Goal: Book appointment/travel/reservation

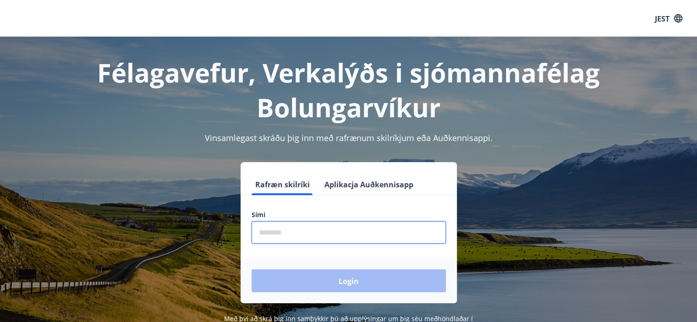
click at [343, 237] on input "phone" at bounding box center [349, 232] width 194 height 22
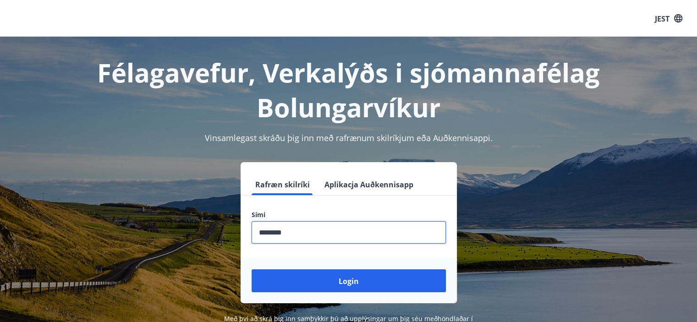
type input "********"
click at [252, 270] on button "Login" at bounding box center [349, 281] width 194 height 23
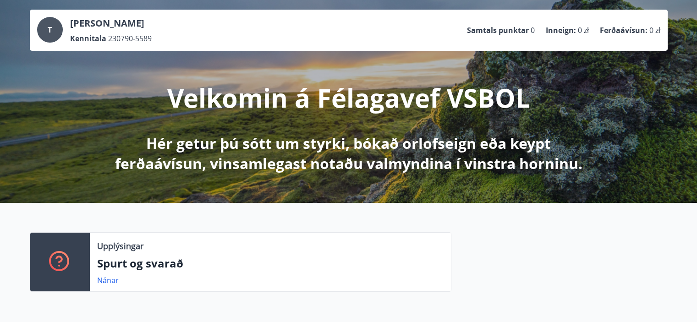
scroll to position [46, 0]
click at [49, 30] on font "T" at bounding box center [50, 30] width 4 height 10
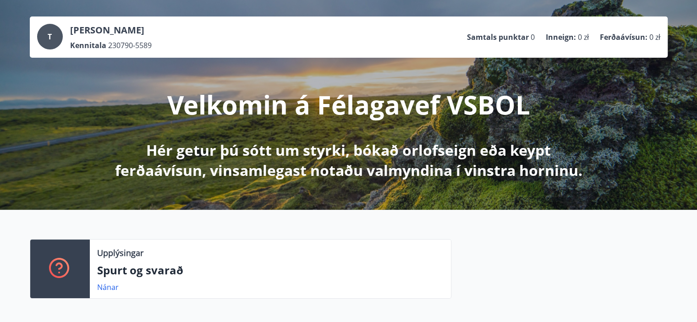
scroll to position [0, 0]
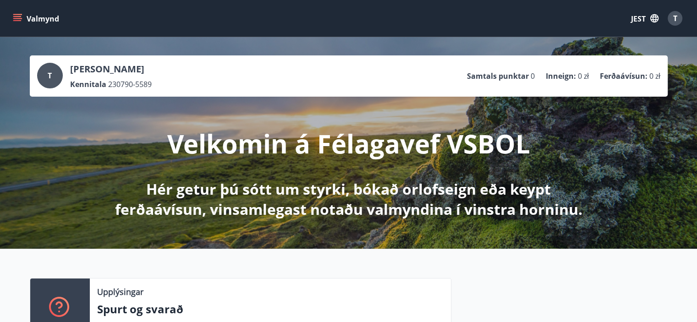
click at [35, 19] on font "Valmynd" at bounding box center [43, 19] width 33 height 10
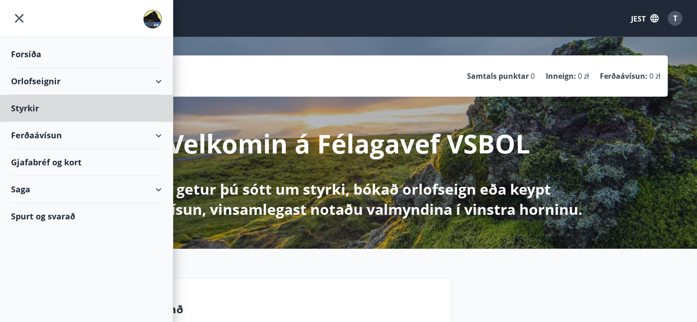
click at [25, 53] on font "Forsíða" at bounding box center [26, 54] width 30 height 11
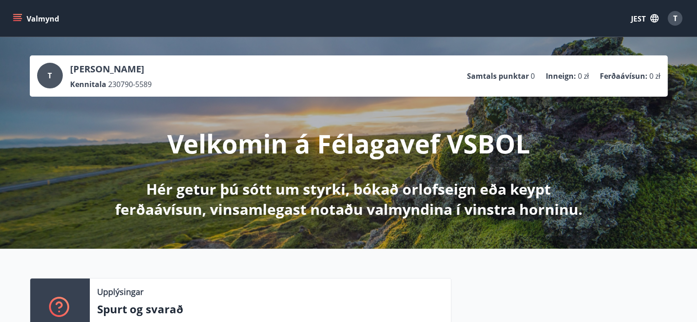
click at [17, 17] on icon "menu" at bounding box center [17, 18] width 9 height 9
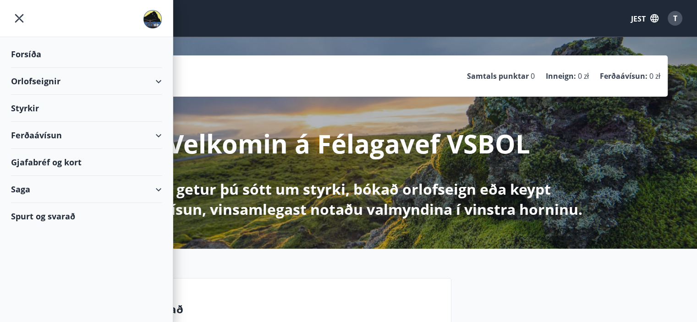
click at [22, 54] on font "Forsíða" at bounding box center [26, 54] width 30 height 11
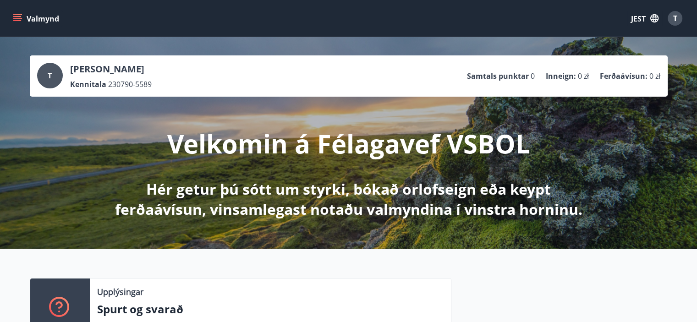
click at [28, 20] on font "Valmynd" at bounding box center [43, 19] width 33 height 10
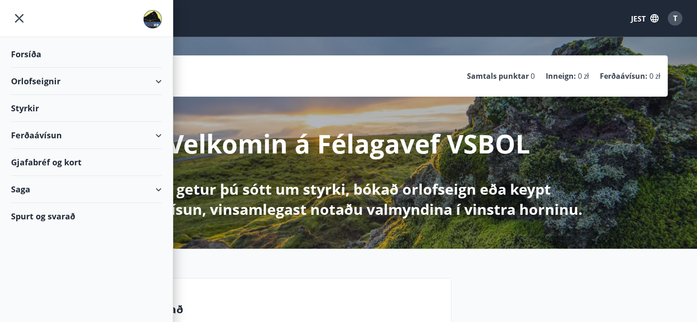
click at [22, 55] on font "Forsíða" at bounding box center [26, 54] width 30 height 11
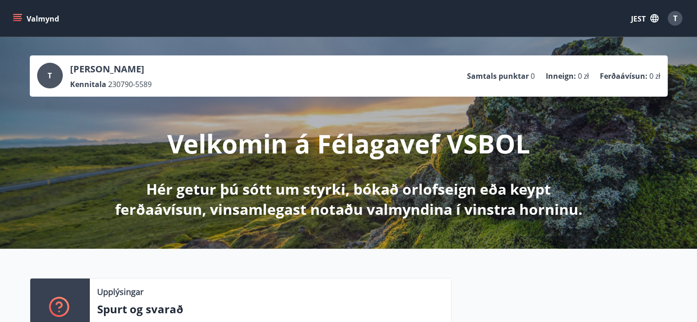
click at [17, 20] on icon "menu" at bounding box center [17, 20] width 8 height 1
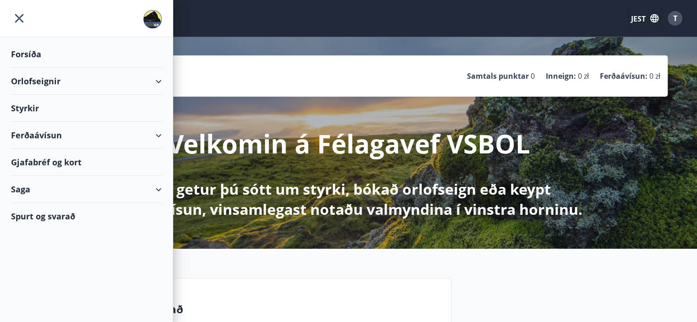
click at [29, 56] on font "Forsíða" at bounding box center [26, 54] width 30 height 11
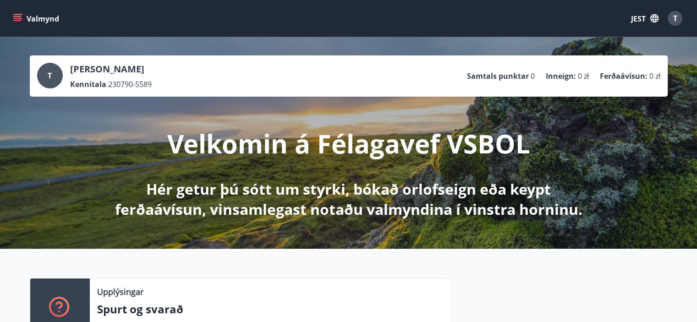
click at [21, 21] on icon "menu" at bounding box center [17, 18] width 9 height 9
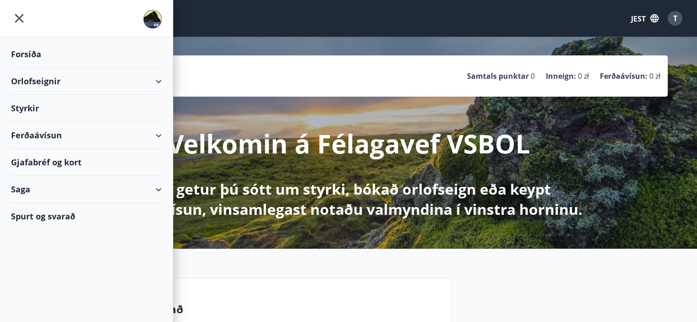
click at [33, 54] on font "Forsíða" at bounding box center [26, 54] width 30 height 11
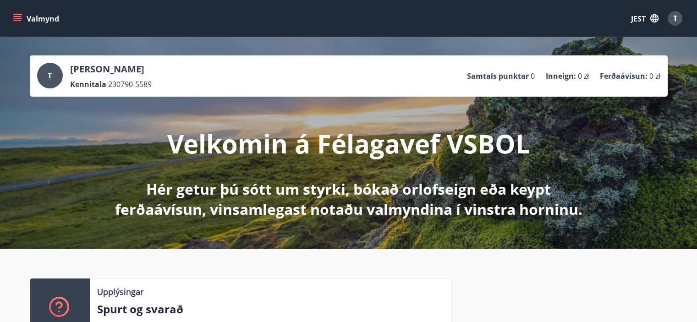
click at [16, 22] on icon "menu" at bounding box center [17, 18] width 9 height 9
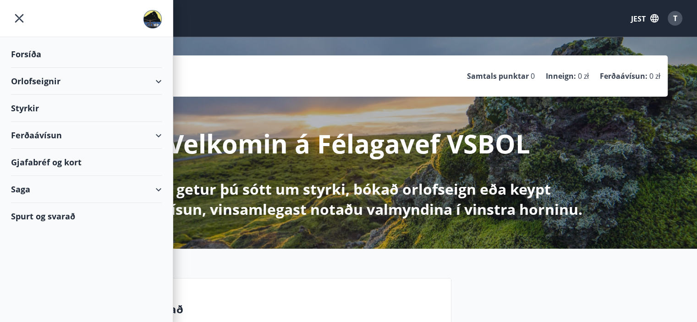
click at [28, 49] on font "Forsíða" at bounding box center [26, 54] width 30 height 11
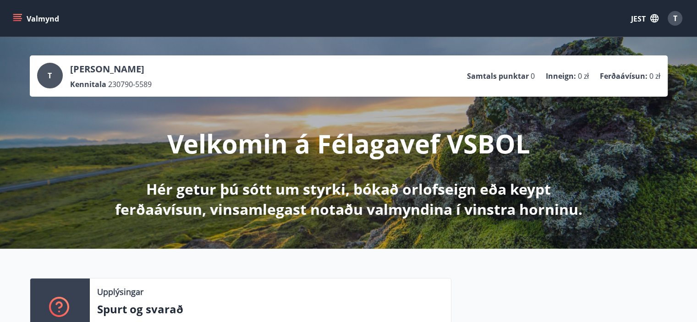
click at [19, 11] on button "Valmynd" at bounding box center [37, 18] width 52 height 17
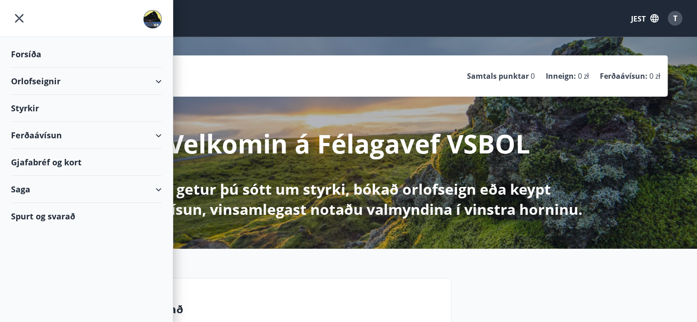
click at [25, 49] on font "Forsíða" at bounding box center [26, 54] width 30 height 11
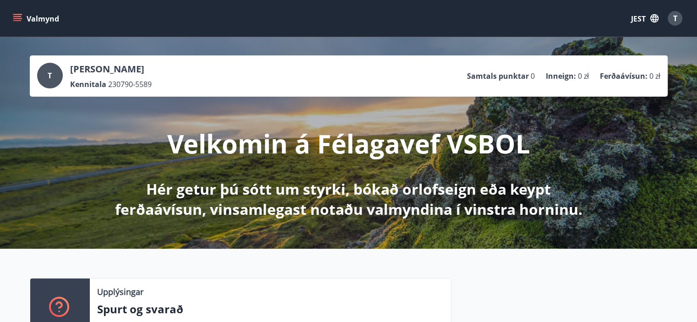
click at [15, 18] on icon "menu" at bounding box center [18, 18] width 10 height 1
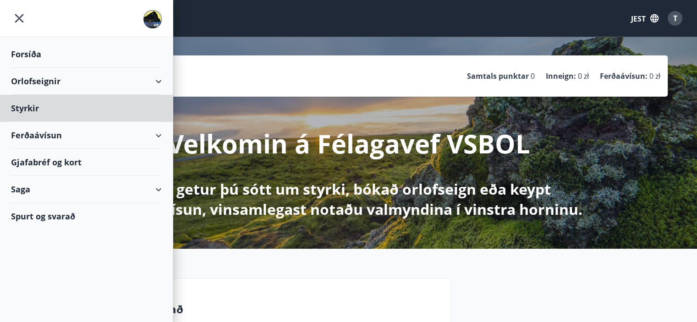
click at [21, 57] on font "Forsíða" at bounding box center [26, 54] width 30 height 11
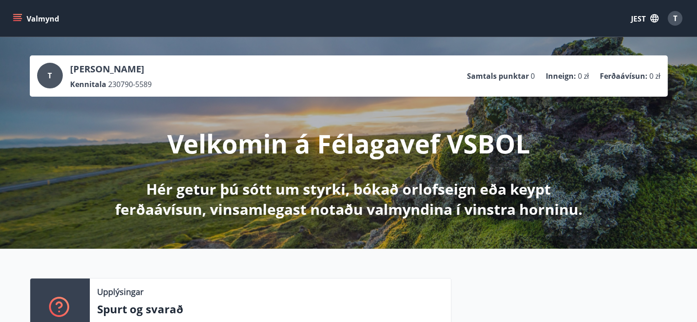
click at [14, 15] on icon "menu" at bounding box center [17, 18] width 9 height 9
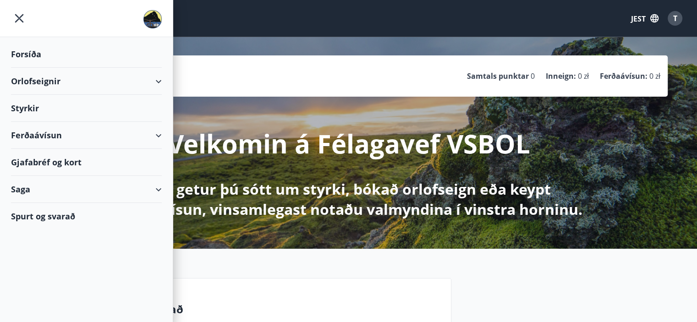
click at [28, 49] on font "Forsíða" at bounding box center [26, 54] width 30 height 11
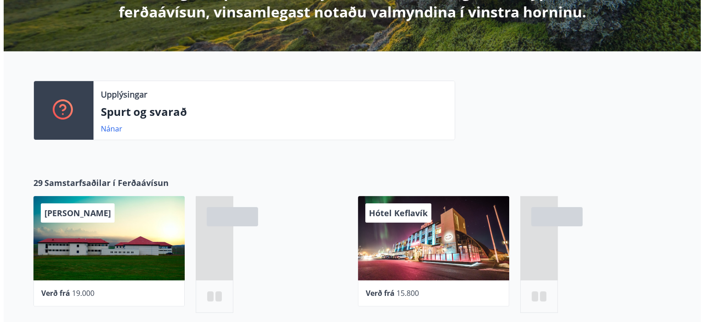
scroll to position [275, 0]
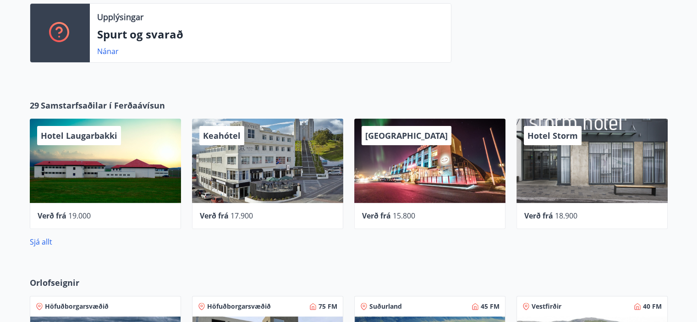
click at [270, 154] on div "Keahótel" at bounding box center [267, 161] width 151 height 84
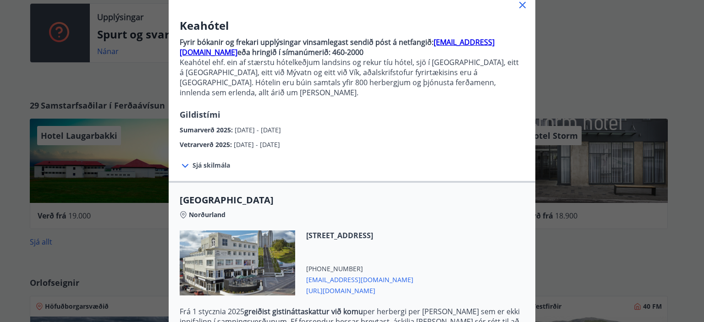
scroll to position [92, 0]
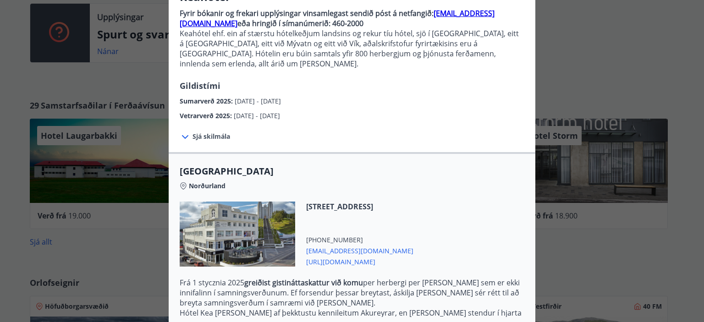
click at [182, 135] on icon at bounding box center [185, 137] width 6 height 4
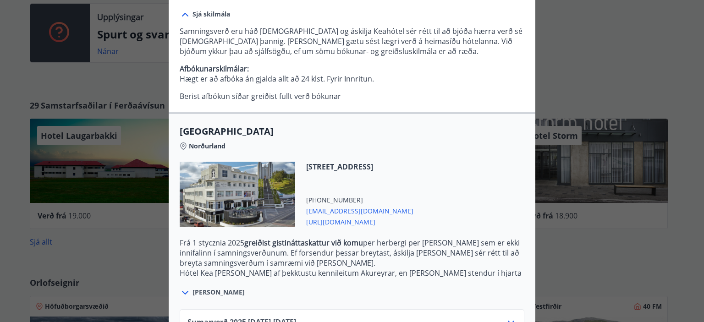
scroll to position [272, 0]
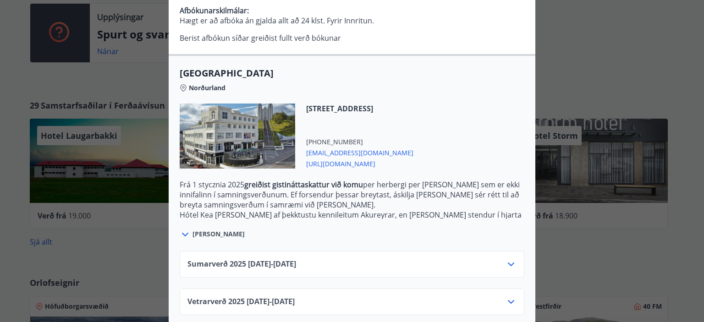
click at [383, 297] on div "Vetrarverð [PHONE_NUMBER][DATE] - [DATE]" at bounding box center [351, 306] width 329 height 18
click at [508, 297] on icon at bounding box center [511, 302] width 11 height 11
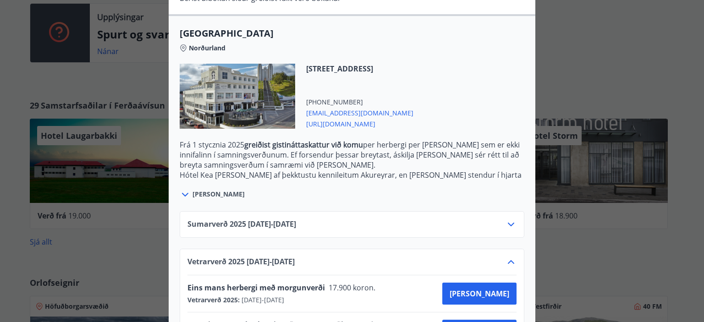
scroll to position [347, 0]
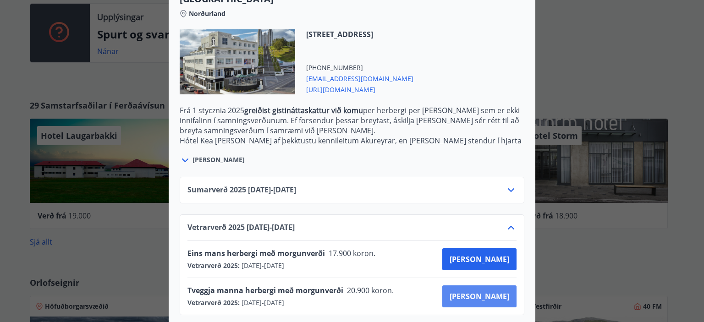
click at [493, 292] on font "[PERSON_NAME]" at bounding box center [480, 297] width 60 height 10
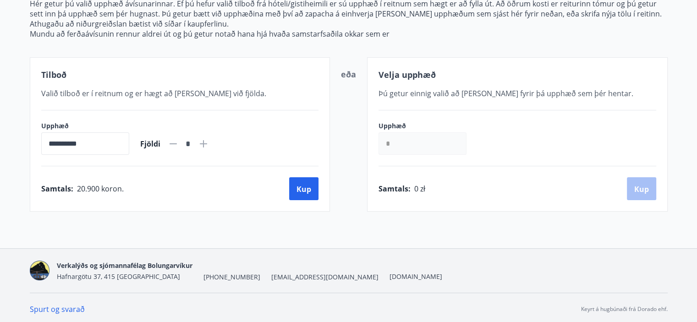
scroll to position [131, 0]
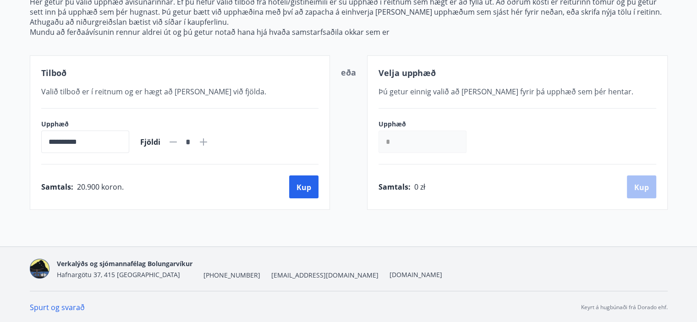
click at [209, 142] on icon at bounding box center [203, 142] width 11 height 11
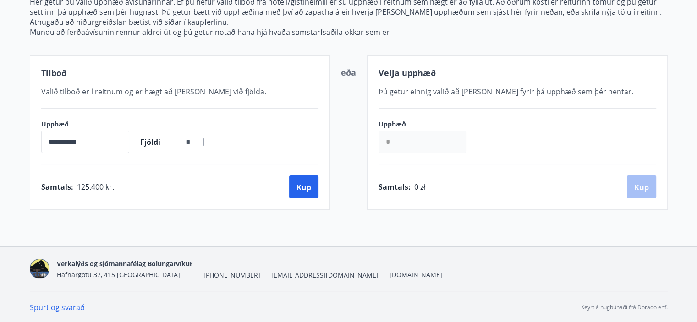
click at [209, 142] on icon at bounding box center [203, 142] width 11 height 11
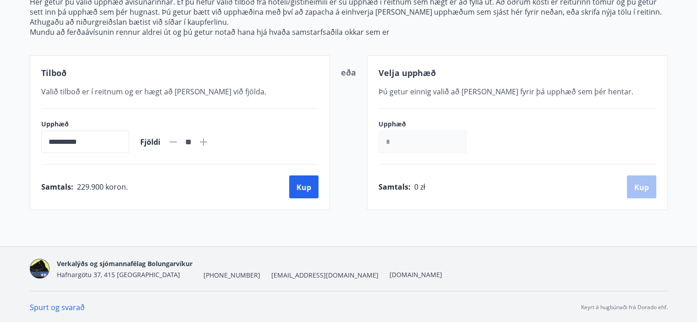
click at [209, 142] on icon at bounding box center [203, 142] width 11 height 11
type input "**"
click at [310, 189] on font "Kup" at bounding box center [304, 187] width 15 height 10
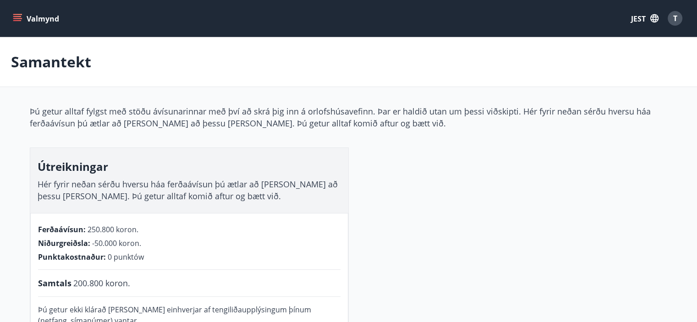
click at [18, 18] on icon "menu" at bounding box center [17, 18] width 9 height 9
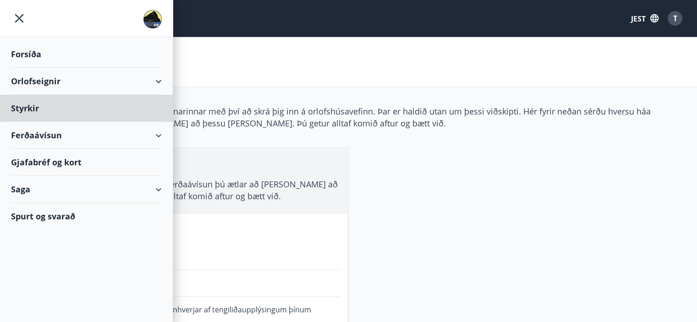
click at [19, 54] on font "Forsíða" at bounding box center [26, 54] width 30 height 11
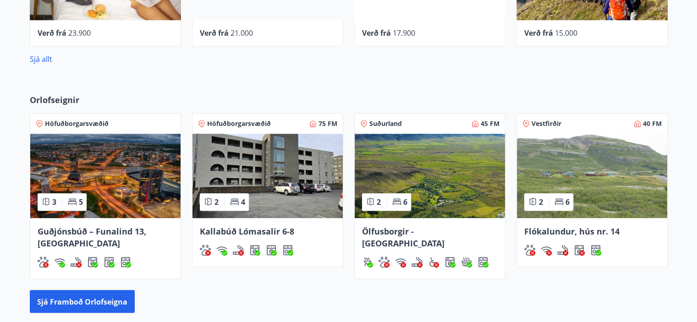
scroll to position [458, 0]
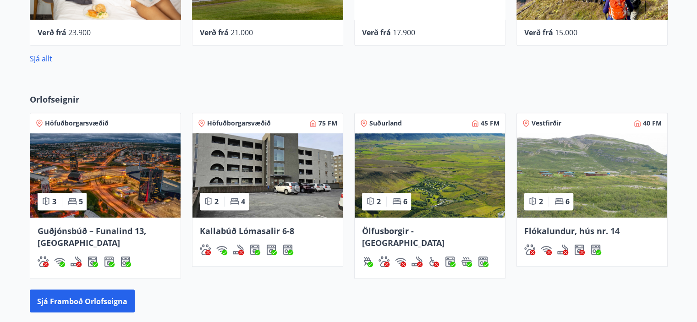
click at [161, 172] on img at bounding box center [105, 175] width 150 height 84
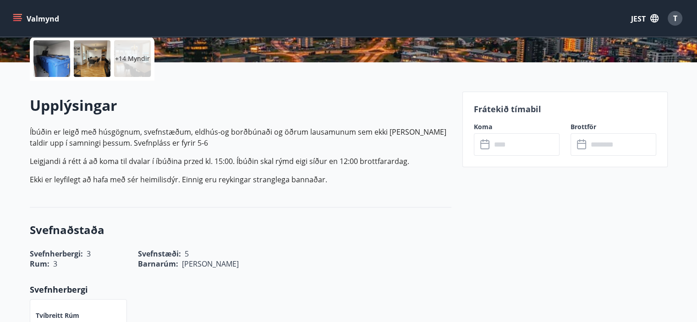
scroll to position [229, 0]
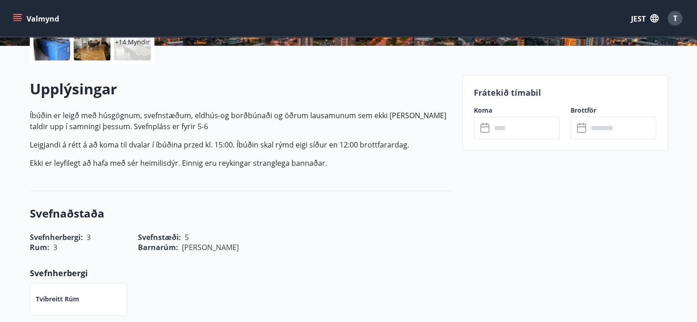
click at [532, 127] on input "text" at bounding box center [525, 128] width 68 height 22
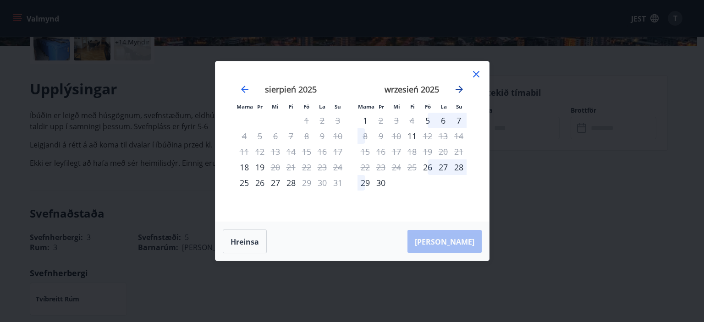
click at [459, 88] on icon "Przejdź dalej, aby przejść do następnego miesiąca." at bounding box center [459, 89] width 11 height 11
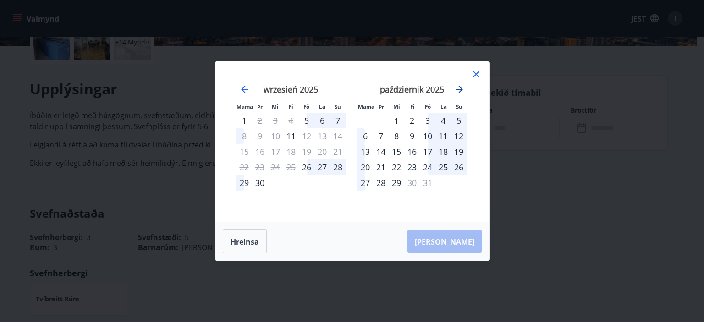
click at [459, 88] on icon "Przejdź dalej, aby przejść do następnego miesiąca." at bounding box center [459, 89] width 11 height 11
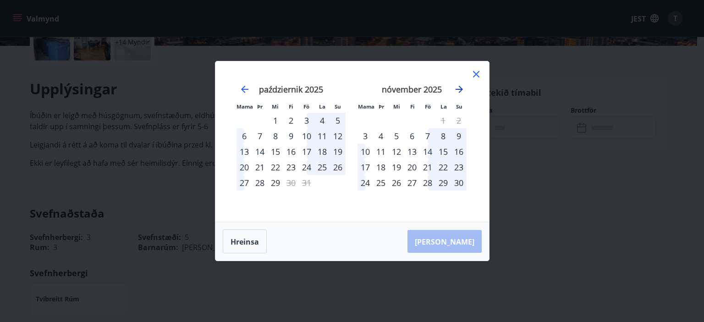
click at [462, 91] on icon "Przejdź dalej, aby przejść do następnego miesiąca." at bounding box center [459, 89] width 11 height 11
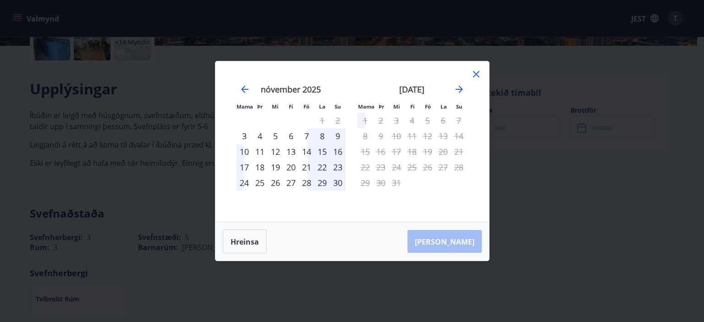
click at [382, 131] on div "9" at bounding box center [381, 136] width 16 height 16
click at [381, 142] on div "9" at bounding box center [381, 136] width 16 height 16
click at [459, 88] on icon "Przejdź dalej, aby przejść do następnego miesiąca." at bounding box center [459, 89] width 11 height 11
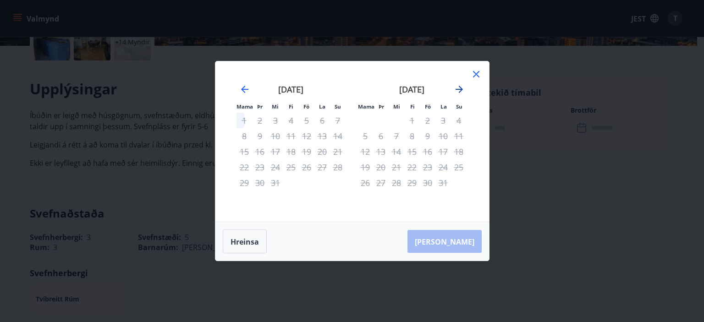
click at [459, 88] on icon "Przejdź dalej, aby przejść do następnego miesiąca." at bounding box center [459, 89] width 11 height 11
click at [244, 89] on icon "Przejdź wstecz, aby przejść do poprzedniego miesiąca." at bounding box center [244, 89] width 7 height 7
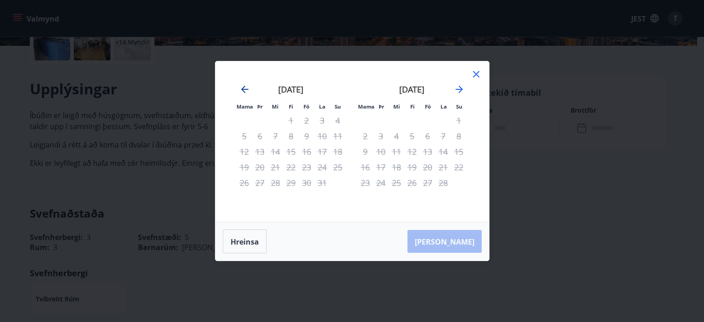
click at [244, 89] on icon "Przejdź wstecz, aby przejść do poprzedniego miesiąca." at bounding box center [244, 89] width 7 height 7
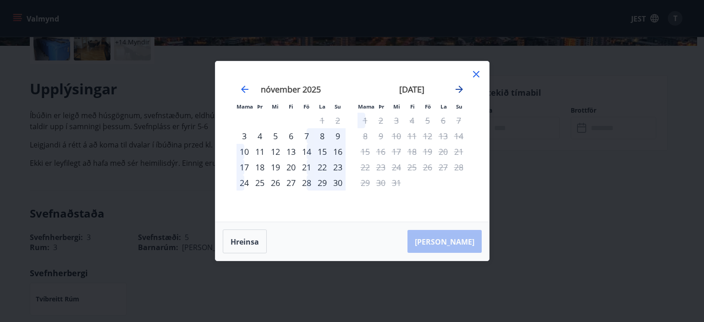
click at [458, 90] on icon "Przejdź dalej, aby przejść do następnego miesiąca." at bounding box center [459, 89] width 11 height 11
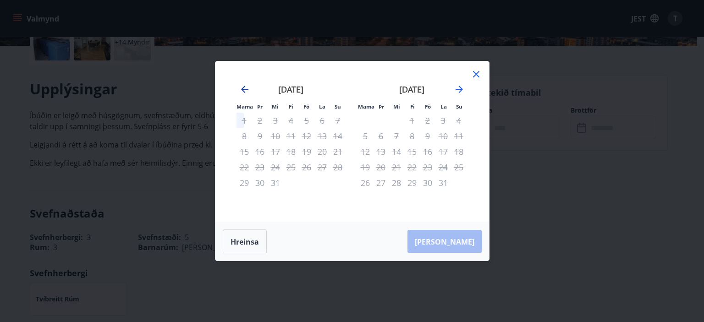
click at [245, 88] on icon "Przejdź wstecz, aby przejść do poprzedniego miesiąca." at bounding box center [244, 89] width 11 height 11
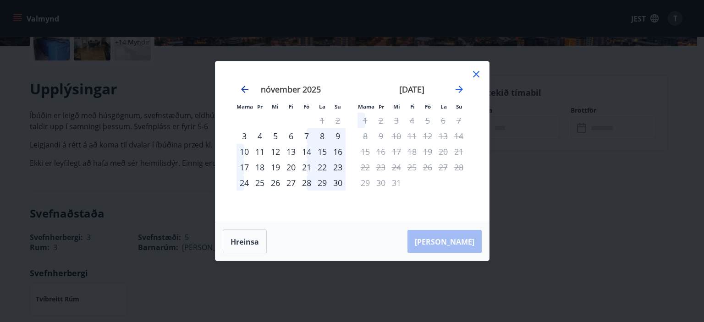
click at [244, 90] on icon "Przejdź wstecz, aby przejść do poprzedniego miesiąca." at bounding box center [244, 89] width 7 height 7
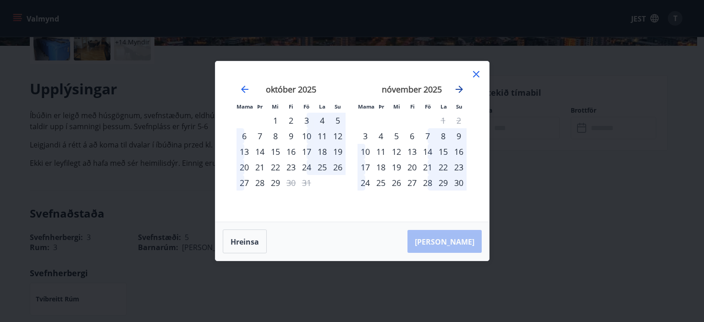
click at [459, 87] on icon "Przejdź dalej, aby przejść do następnego miesiąca." at bounding box center [459, 89] width 7 height 7
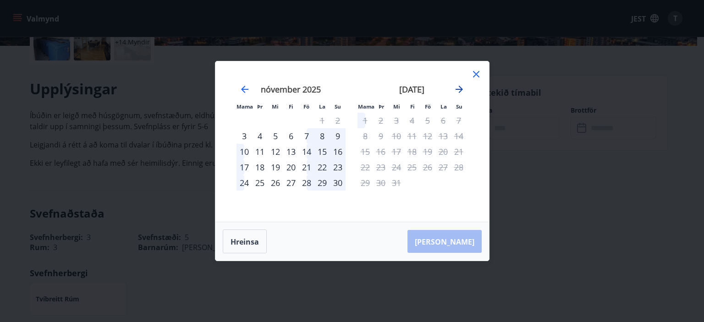
click at [460, 87] on icon "Przejdź dalej, aby przejść do następnego miesiąca." at bounding box center [459, 89] width 11 height 11
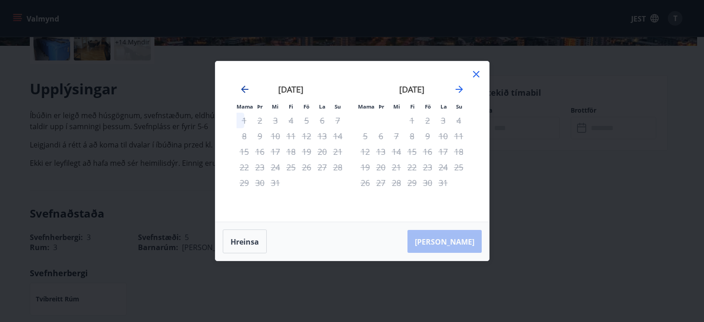
click at [239, 89] on div "[DATE] 1 2 3 4 5 6 7 8 9 10 11 12 13 14 15 16 17 18 19 20 21 22 23 24 25 26 27 …" at bounding box center [351, 141] width 251 height 138
click at [242, 89] on icon "Przejdź wstecz, aby przejść do poprzedniego miesiąca." at bounding box center [244, 89] width 7 height 7
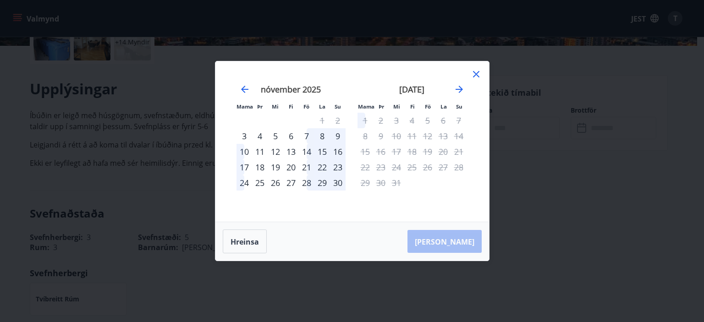
click at [368, 167] on div "22" at bounding box center [366, 168] width 16 height 16
click at [436, 173] on div "27" at bounding box center [443, 168] width 16 height 16
click at [361, 165] on div "22" at bounding box center [366, 168] width 16 height 16
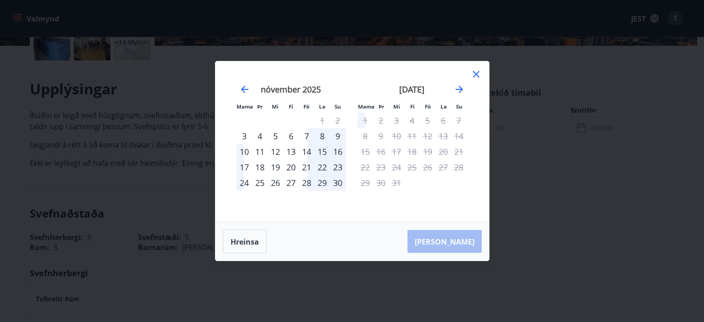
click at [362, 165] on div "22" at bounding box center [366, 168] width 16 height 16
click at [365, 167] on div "22" at bounding box center [366, 168] width 16 height 16
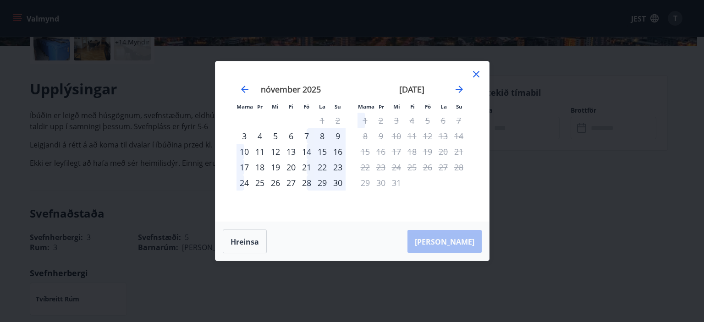
click at [365, 181] on div "29" at bounding box center [366, 183] width 16 height 16
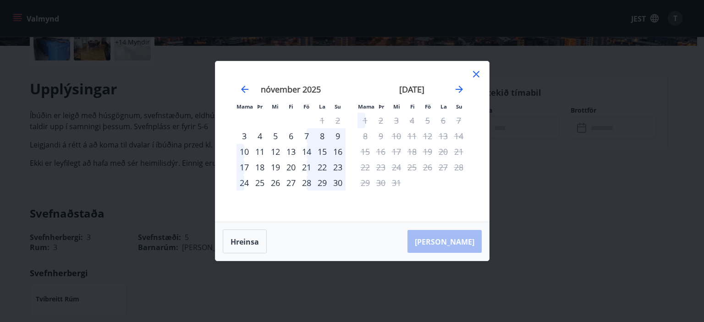
click at [365, 181] on div "29" at bounding box center [366, 183] width 16 height 16
drag, startPoint x: 479, startPoint y: 74, endPoint x: 66, endPoint y: 33, distance: 414.6
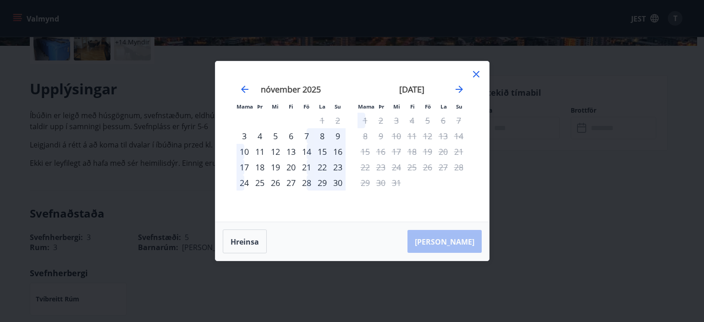
click at [479, 74] on icon at bounding box center [476, 74] width 11 height 11
